Goal: Transaction & Acquisition: Purchase product/service

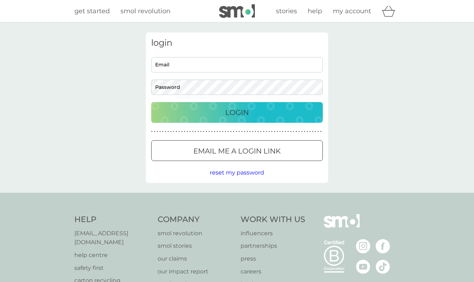
click at [172, 64] on body "Preferences Decline Accept get started smol revolution stories help my account …" at bounding box center [237, 181] width 474 height 363
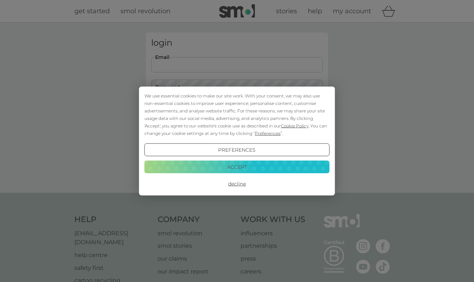
click at [232, 170] on button "Accept" at bounding box center [236, 166] width 185 height 13
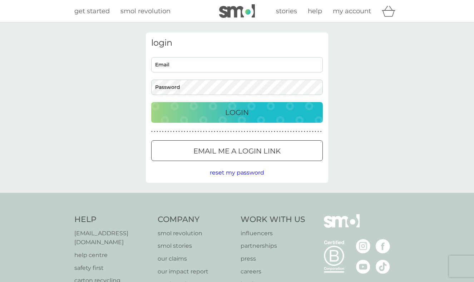
click at [165, 62] on input "Email" at bounding box center [237, 64] width 172 height 15
type input "[EMAIL_ADDRESS][DOMAIN_NAME]"
click at [224, 109] on div "Login" at bounding box center [236, 112] width 157 height 11
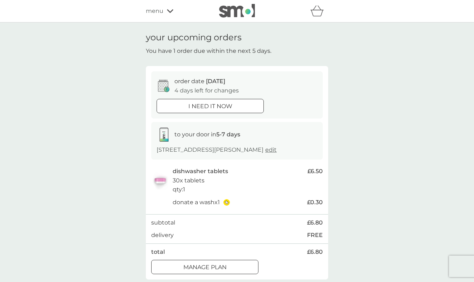
click at [206, 106] on div at bounding box center [210, 107] width 26 height 8
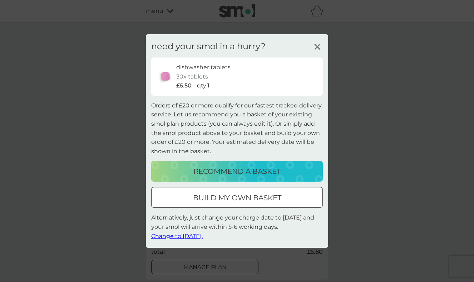
click at [235, 173] on p "recommend a basket" at bounding box center [236, 171] width 87 height 11
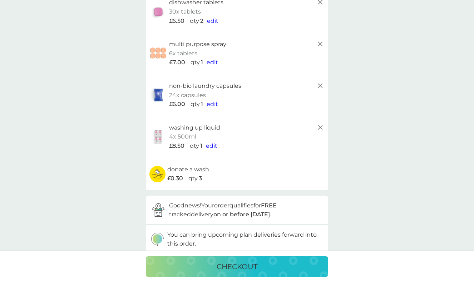
scroll to position [43, 0]
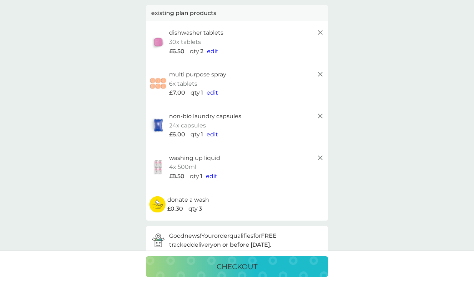
click at [321, 113] on icon at bounding box center [320, 116] width 9 height 9
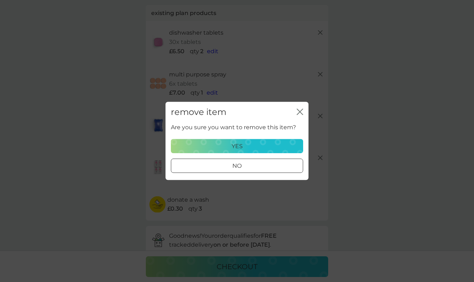
click at [240, 142] on p "yes" at bounding box center [237, 146] width 11 height 9
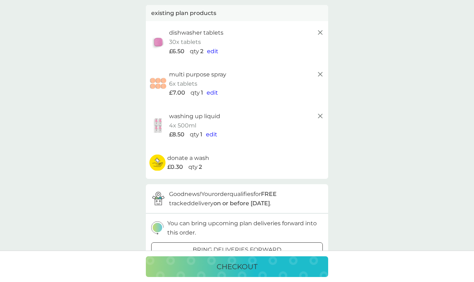
click at [321, 114] on line at bounding box center [320, 116] width 4 height 4
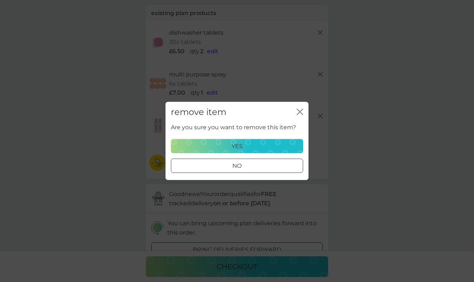
click at [239, 145] on p "yes" at bounding box center [237, 146] width 11 height 9
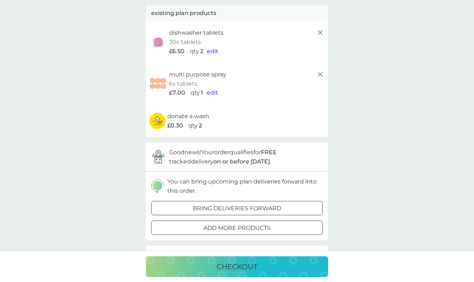
click at [320, 72] on line at bounding box center [320, 74] width 4 height 4
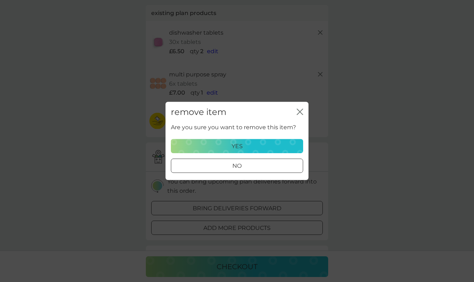
click at [221, 145] on div "yes" at bounding box center [236, 146] width 123 height 9
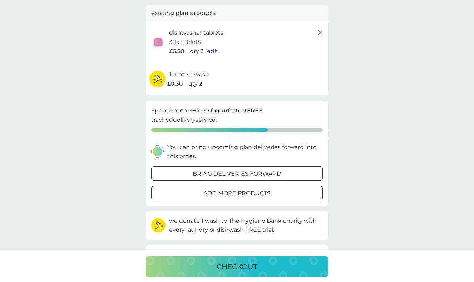
click at [230, 191] on div at bounding box center [237, 194] width 26 height 8
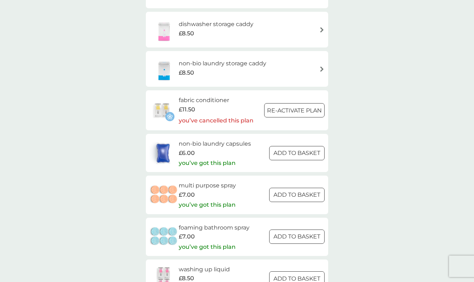
scroll to position [911, 0]
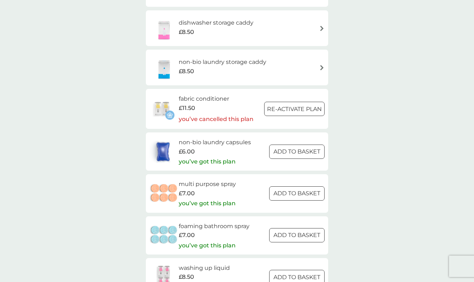
click at [297, 234] on div at bounding box center [296, 234] width 1 height 1
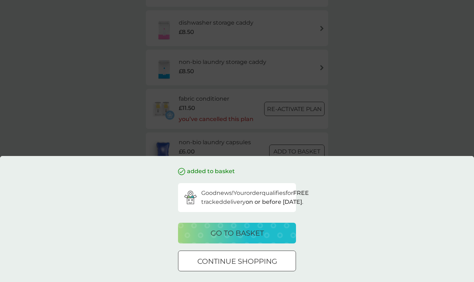
click at [228, 232] on p "go to basket" at bounding box center [236, 233] width 53 height 11
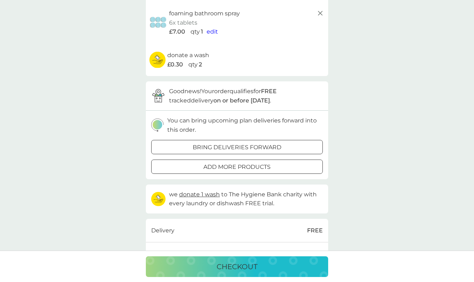
scroll to position [144, 0]
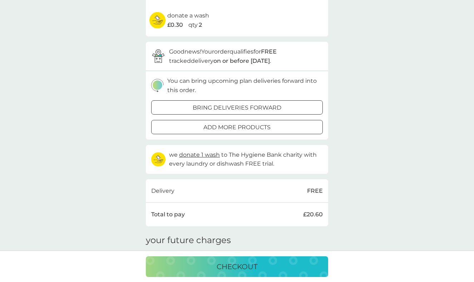
click at [232, 267] on p "checkout" at bounding box center [237, 266] width 41 height 11
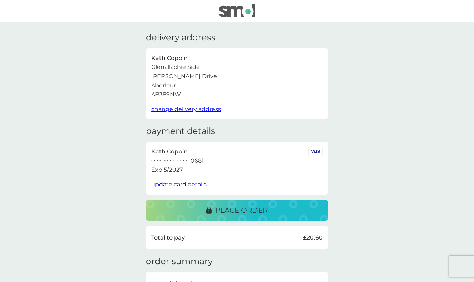
click at [232, 207] on p "place order" at bounding box center [241, 210] width 53 height 11
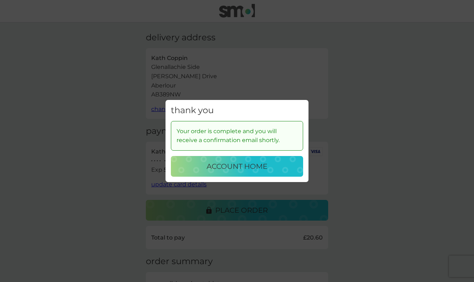
click at [233, 166] on p "account home" at bounding box center [237, 166] width 61 height 11
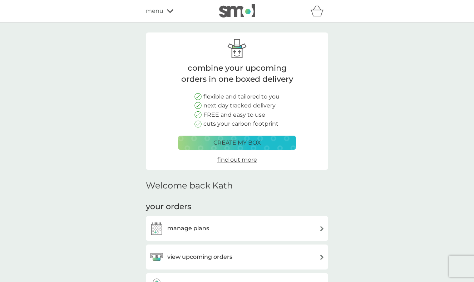
click at [168, 11] on icon at bounding box center [170, 11] width 6 height 4
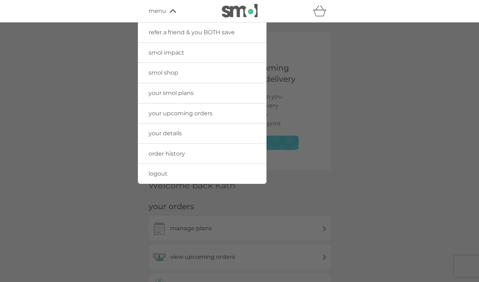
click at [158, 170] on span "logout" at bounding box center [158, 173] width 19 height 7
